Goal: Information Seeking & Learning: Learn about a topic

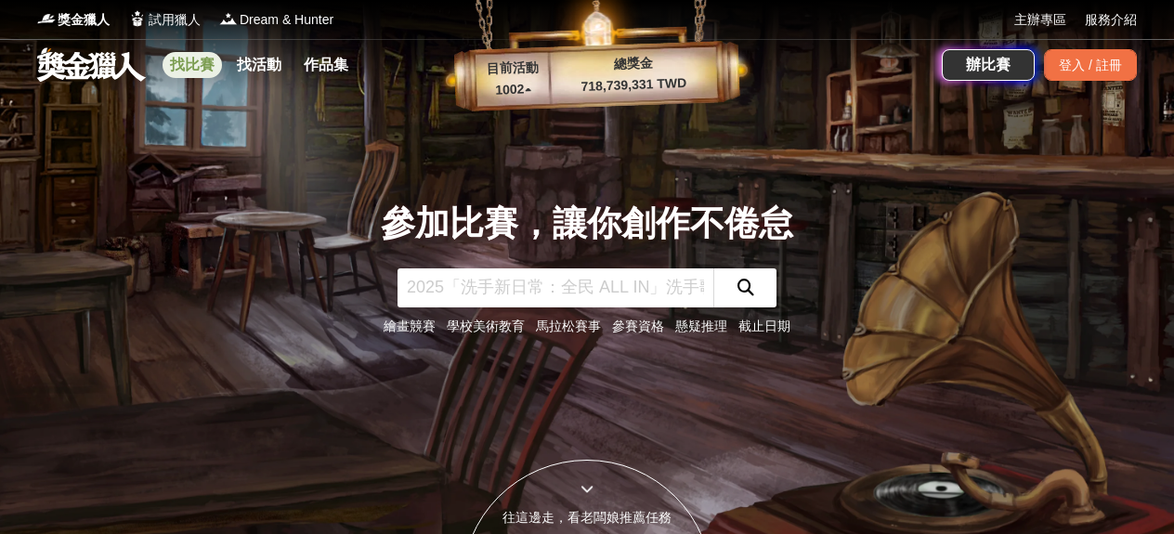
click at [185, 57] on link "找比賽" at bounding box center [192, 65] width 59 height 26
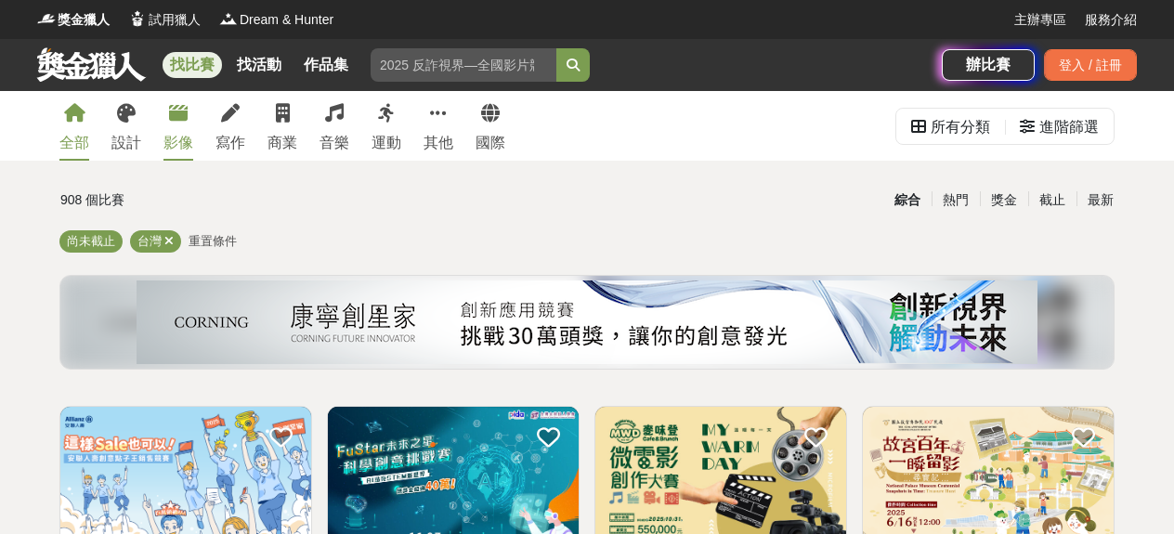
click at [173, 129] on link "影像" at bounding box center [179, 126] width 30 height 70
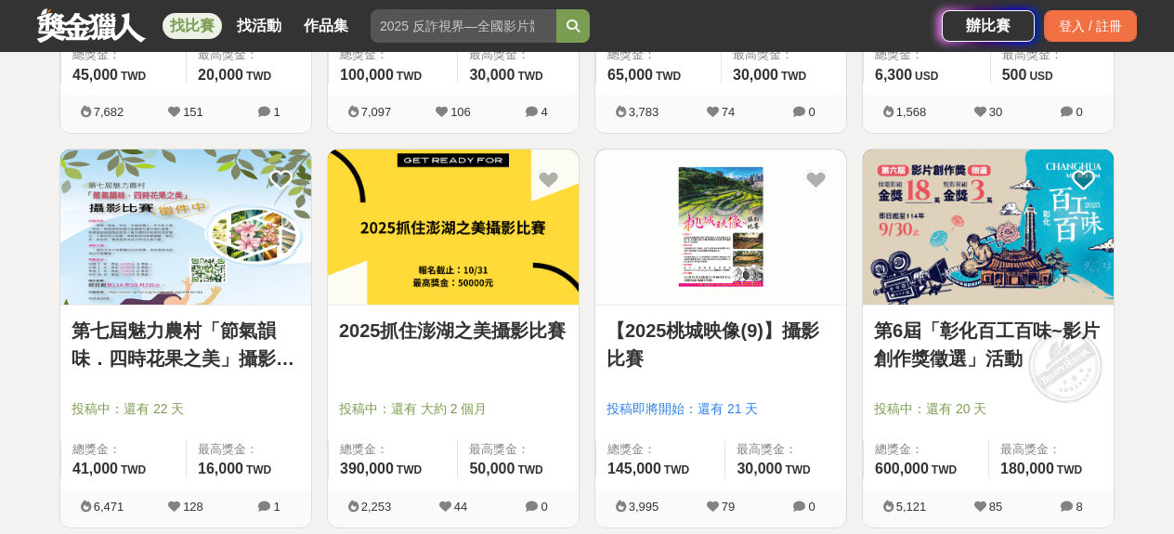
scroll to position [2416, 0]
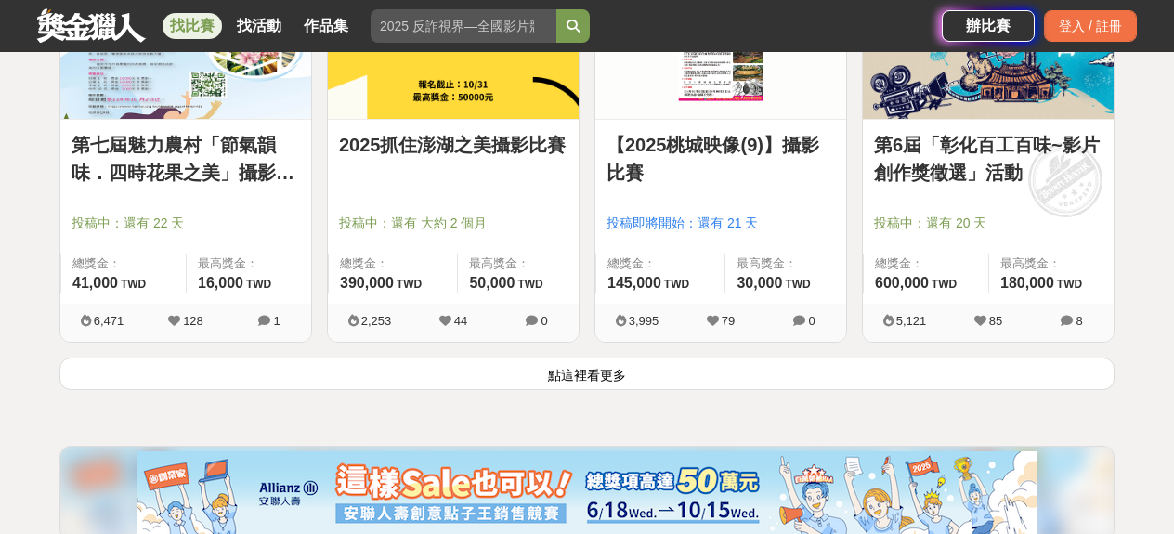
click at [612, 368] on button "點這裡看更多" at bounding box center [586, 374] width 1055 height 33
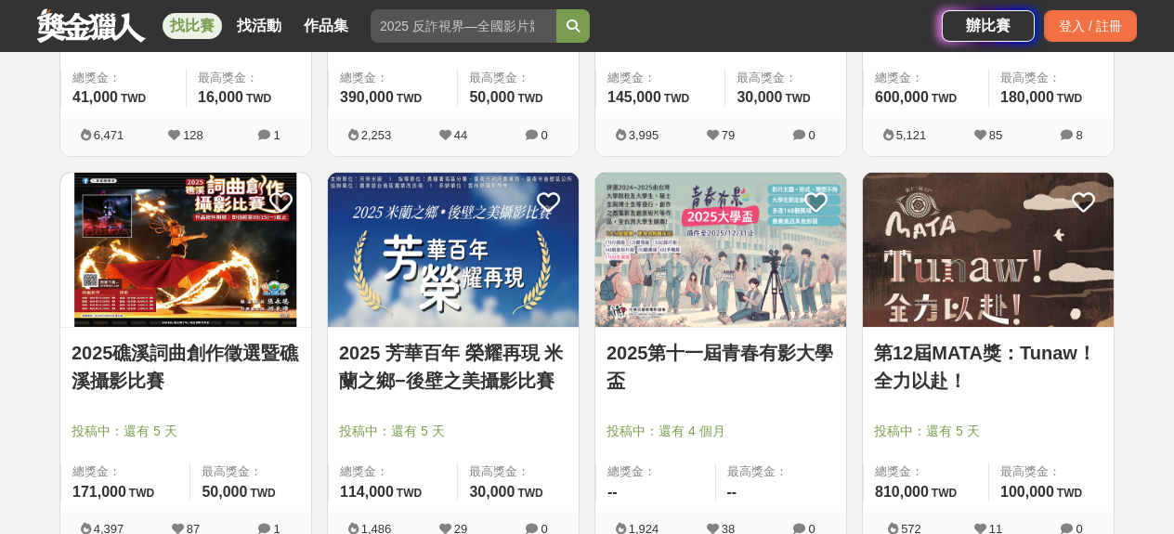
scroll to position [2694, 0]
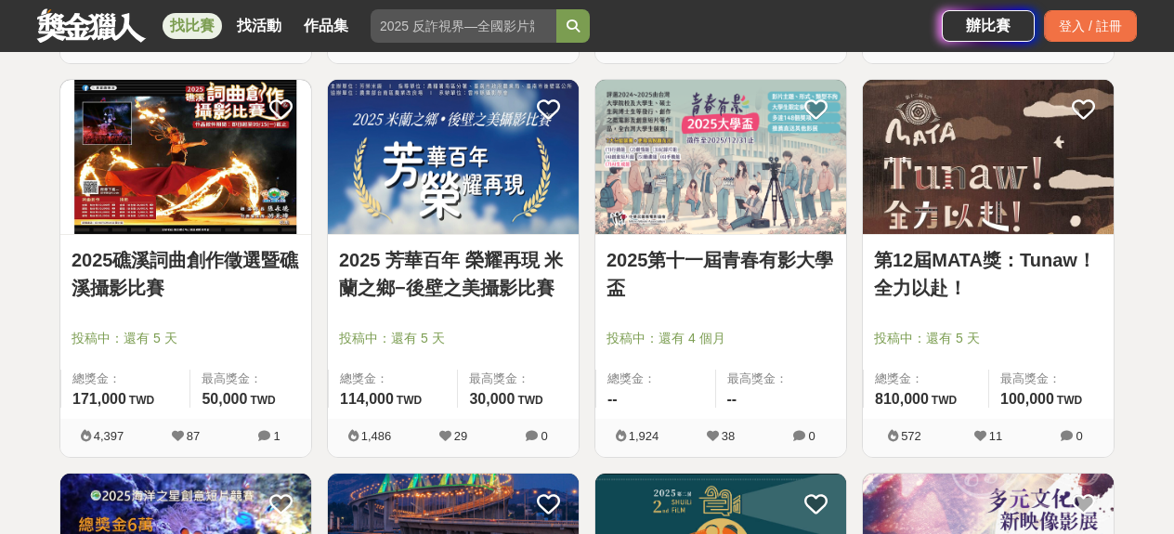
click at [960, 258] on link "第12屆MATA獎：Tunaw！全力以赴！" at bounding box center [988, 274] width 229 height 56
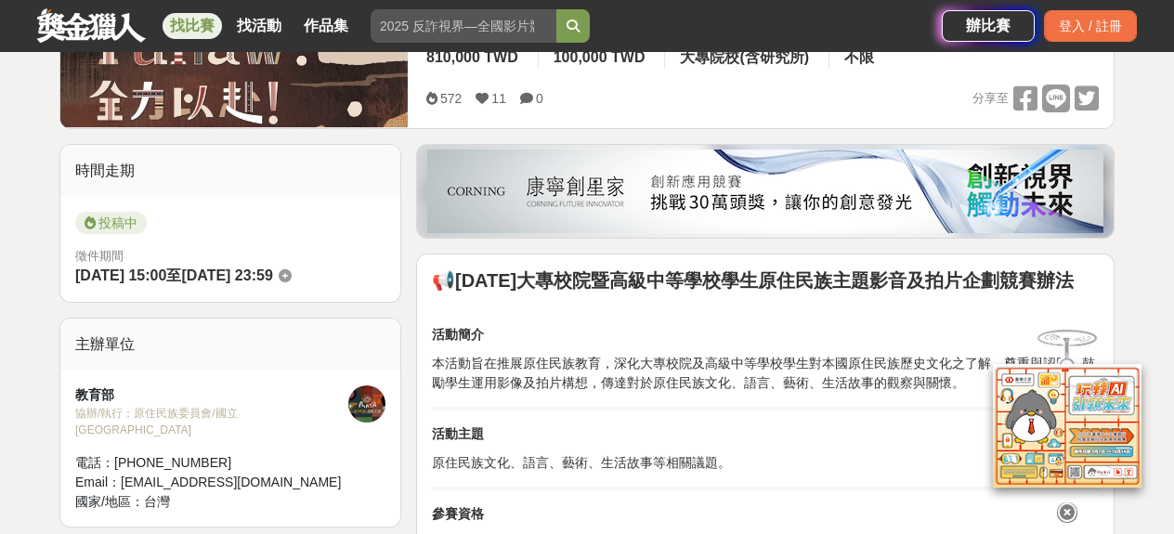
scroll to position [557, 0]
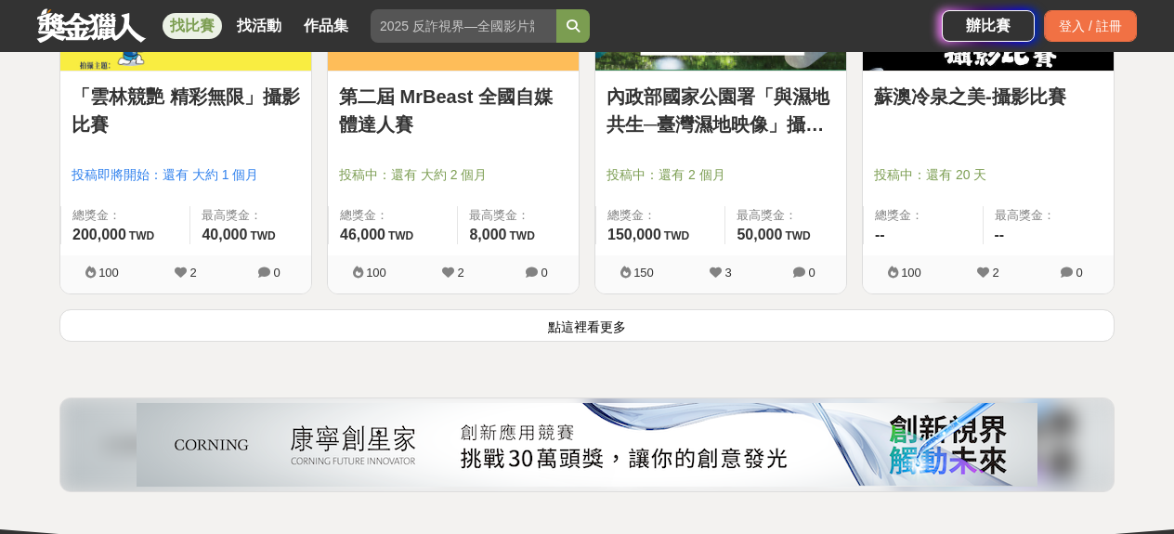
scroll to position [4924, 0]
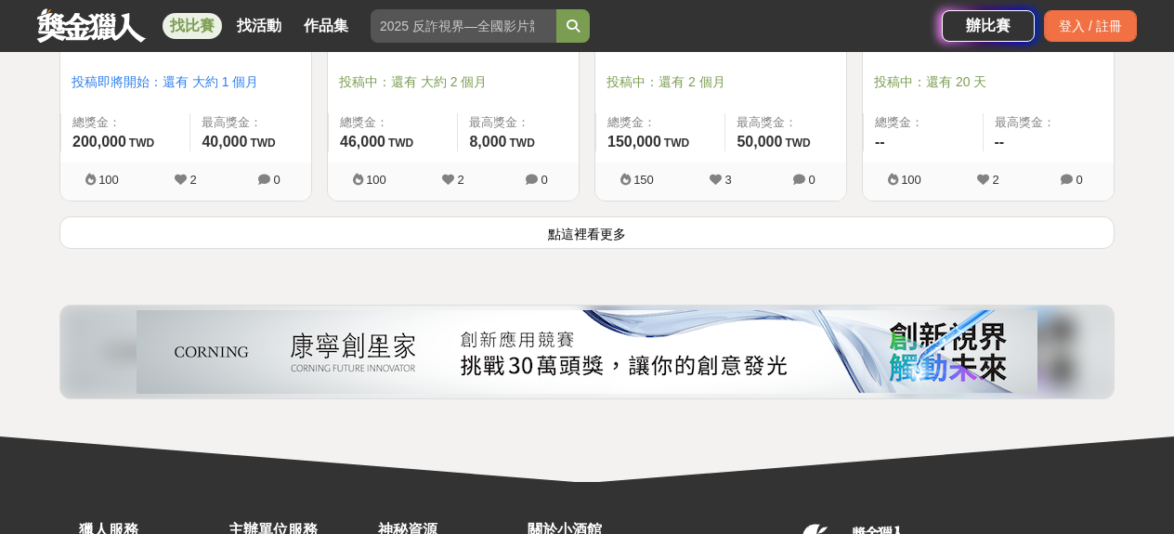
click at [641, 224] on button "點這裡看更多" at bounding box center [586, 232] width 1055 height 33
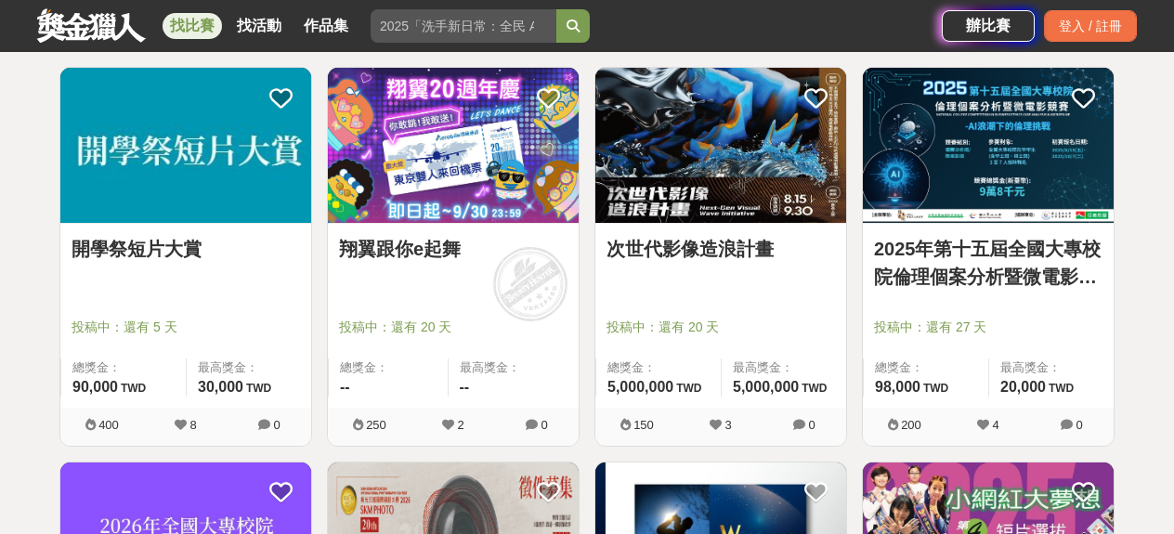
scroll to position [7023, 0]
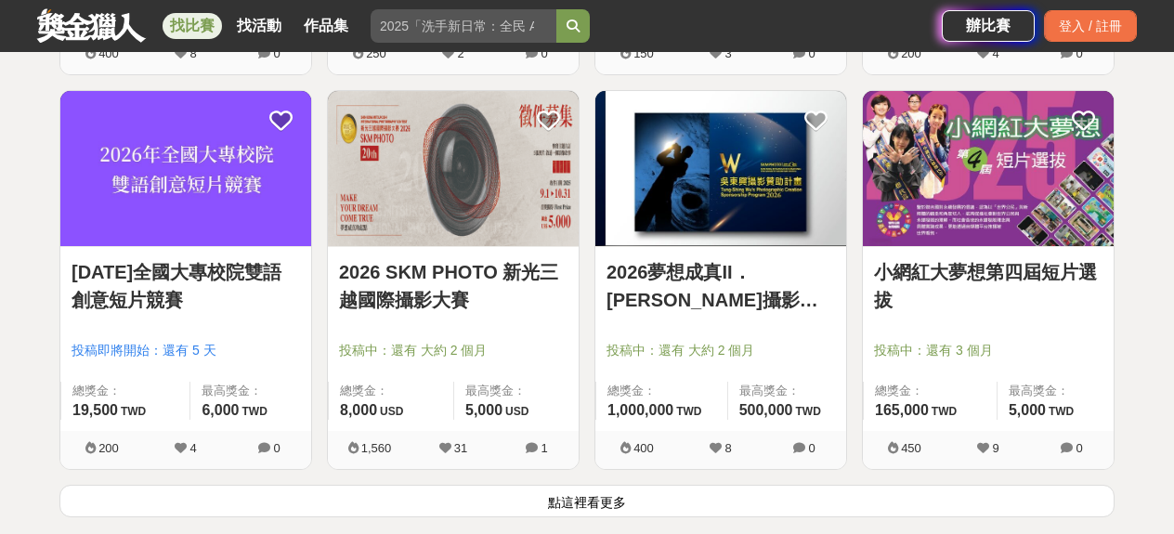
click at [420, 273] on link "2026 SKM PHOTO 新光三越國際攝影大賽" at bounding box center [453, 286] width 229 height 56
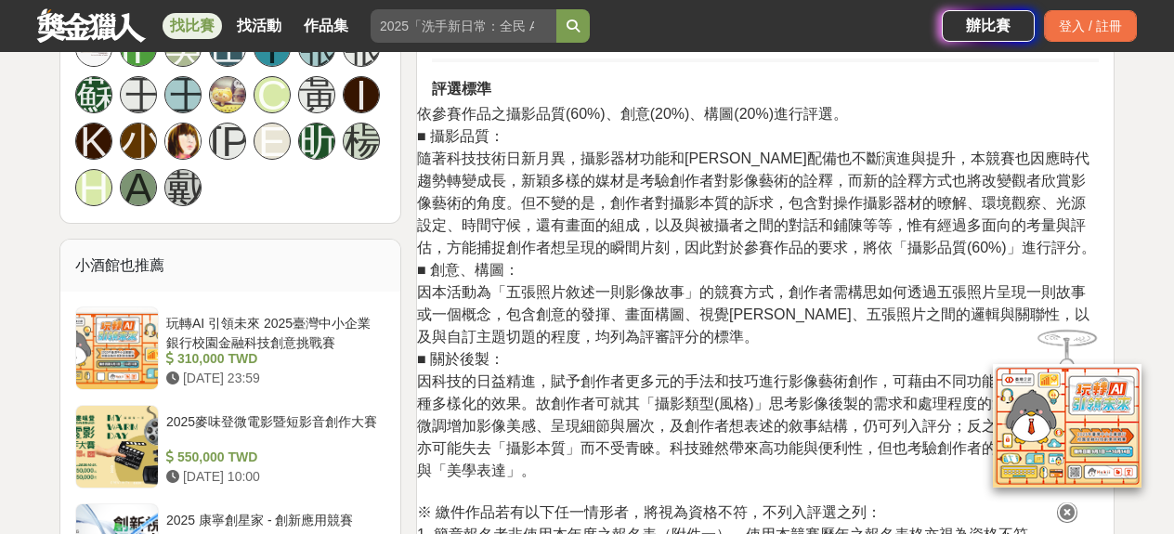
scroll to position [1486, 0]
